Goal: Task Accomplishment & Management: Manage account settings

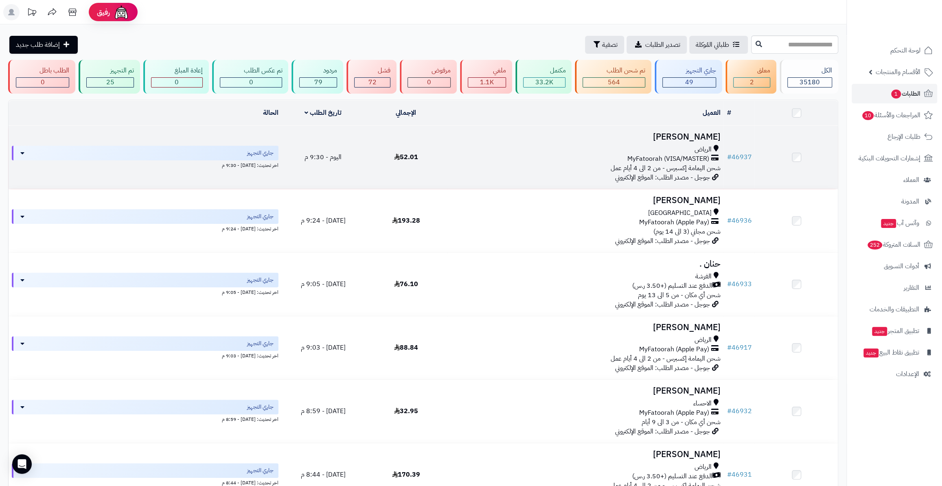
click at [741, 161] on td "# 46937" at bounding box center [738, 157] width 31 height 63
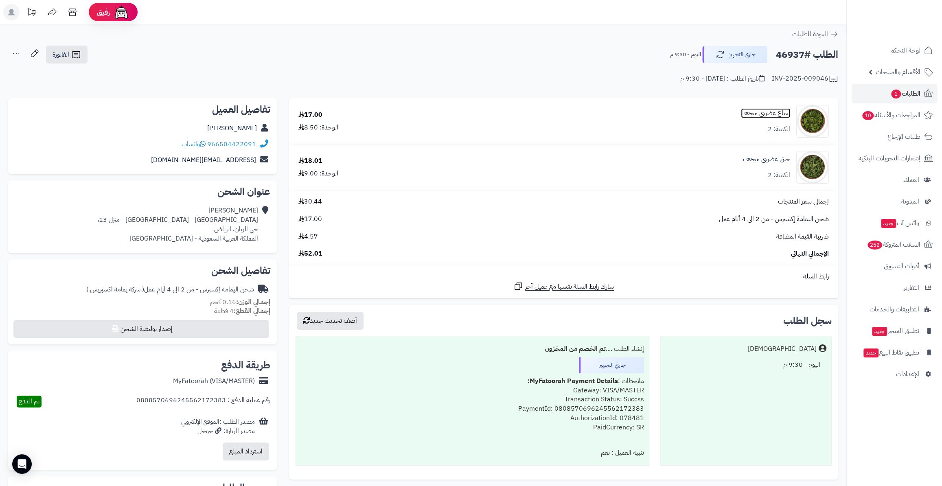
click at [754, 115] on link "نعناع عضوي مجفف" at bounding box center [765, 113] width 49 height 9
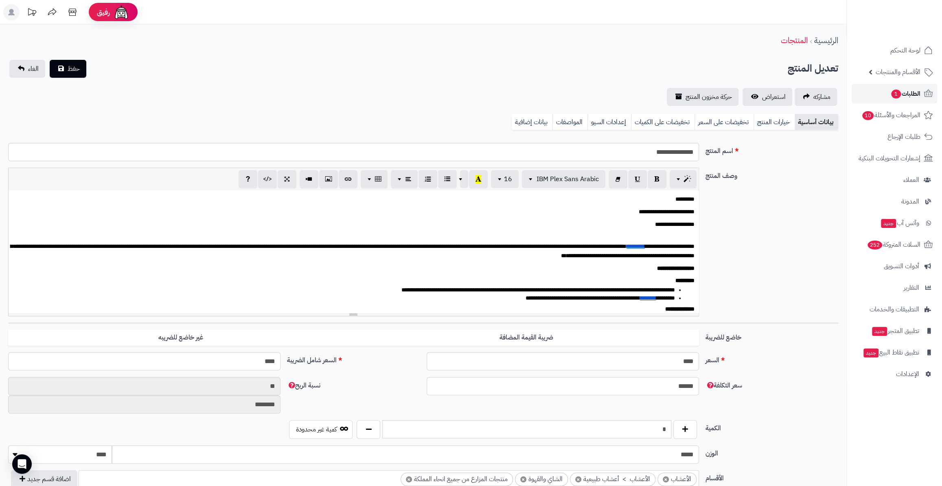
click at [900, 88] on link "الطلبات 1" at bounding box center [893, 94] width 85 height 20
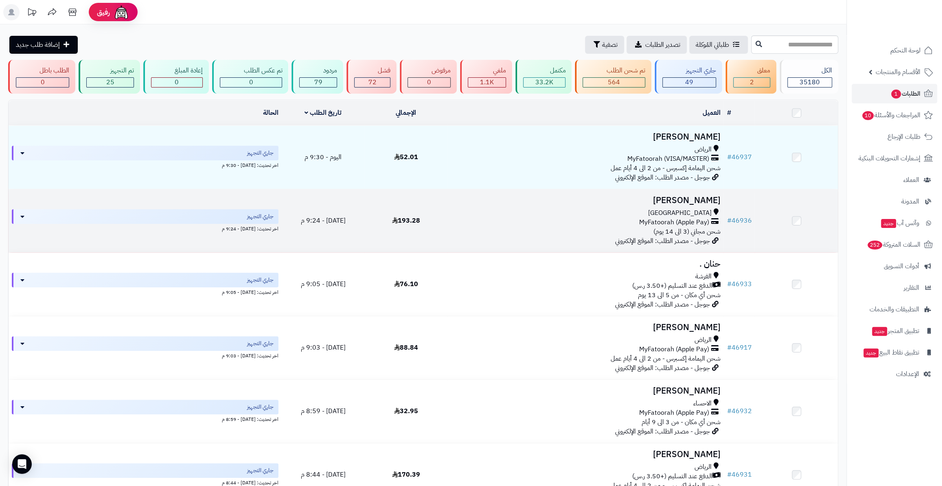
click at [723, 217] on td "[PERSON_NAME] جدة MyFatoorah (Apple Pay) شحن مجاني (3 الى 14 يوم) جوجل - مصدر ا…" at bounding box center [585, 220] width 276 height 63
